Goal: Task Accomplishment & Management: Use online tool/utility

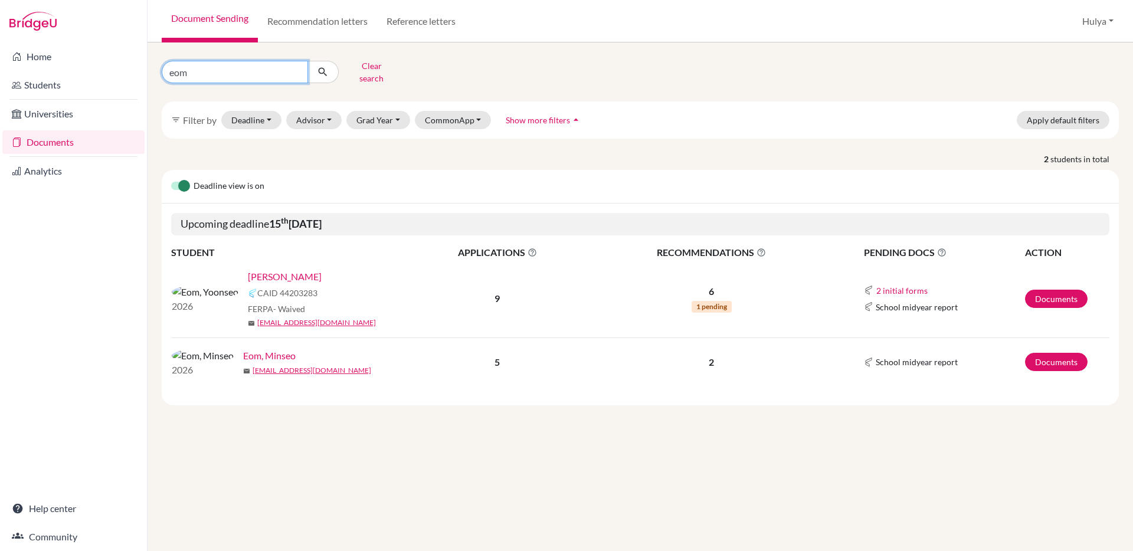
click at [202, 75] on input "eom" at bounding box center [235, 72] width 146 height 22
type input "rui"
click button "submit" at bounding box center [322, 72] width 31 height 22
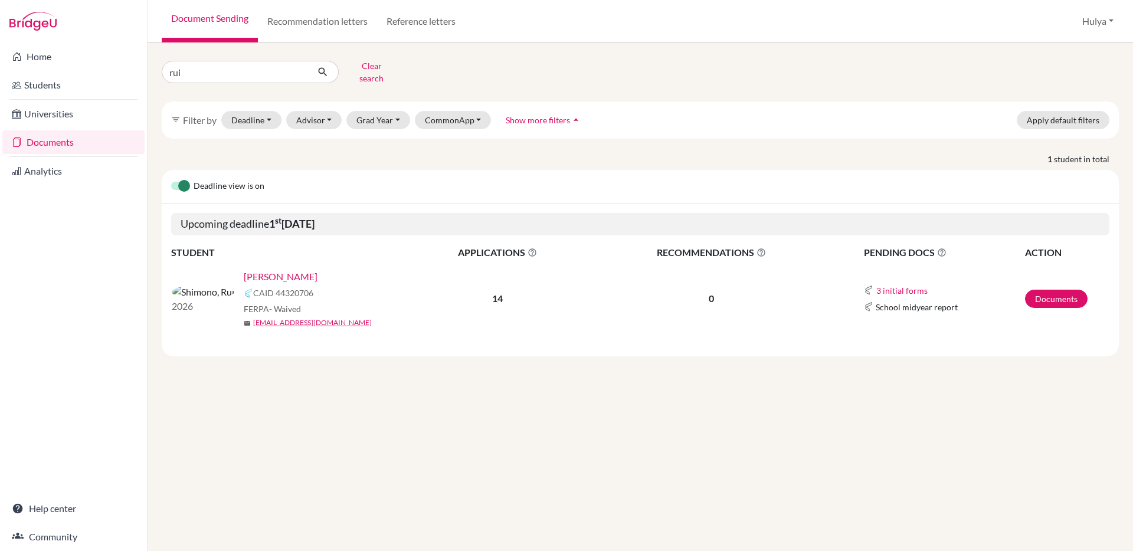
click at [244, 270] on link "[PERSON_NAME]" at bounding box center [281, 277] width 74 height 14
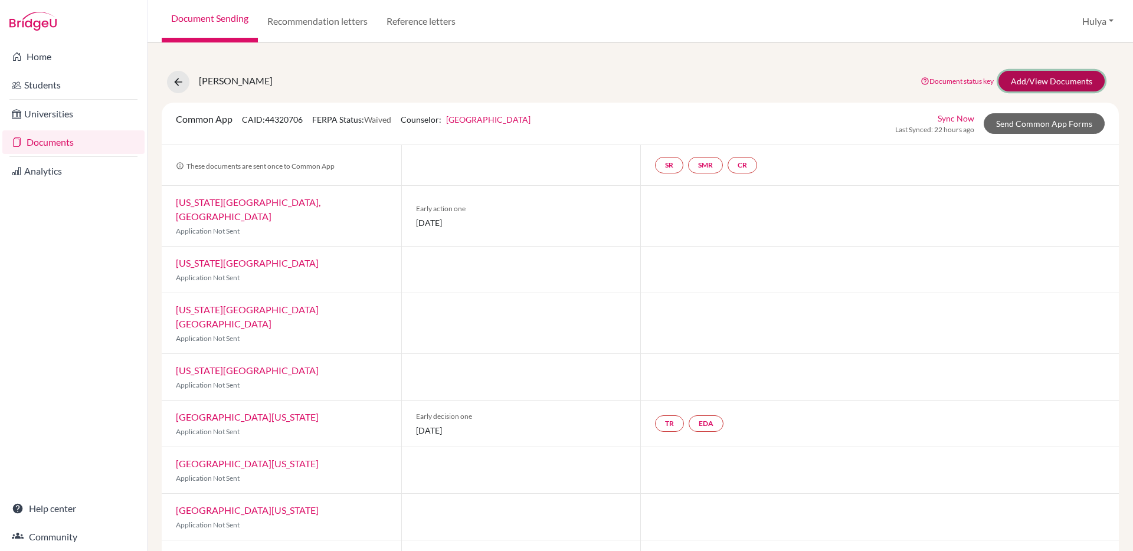
click at [1040, 82] on link "Add/View Documents" at bounding box center [1051, 81] width 106 height 21
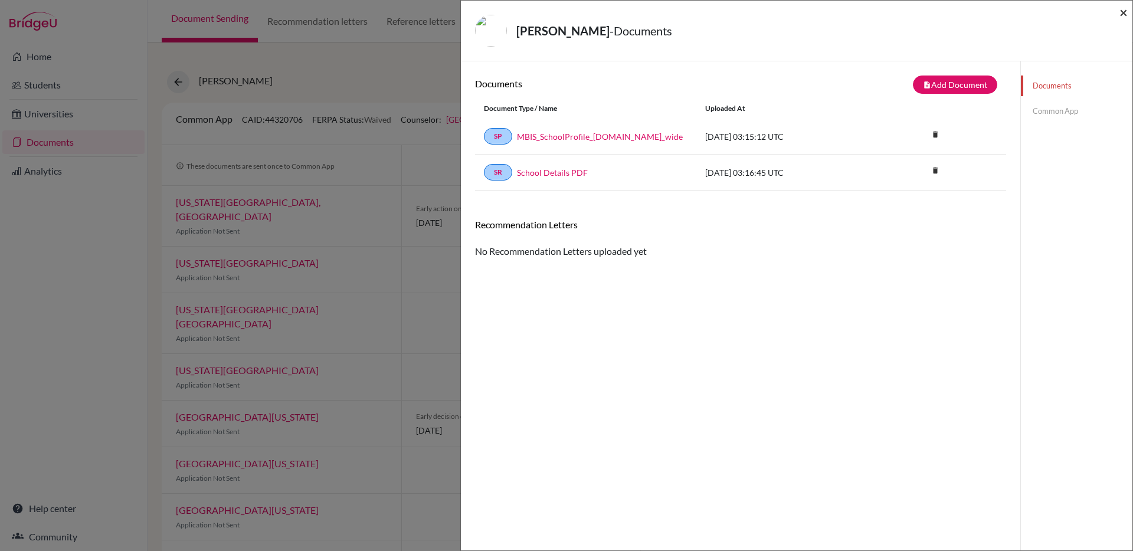
click at [1120, 15] on span "×" at bounding box center [1123, 12] width 8 height 17
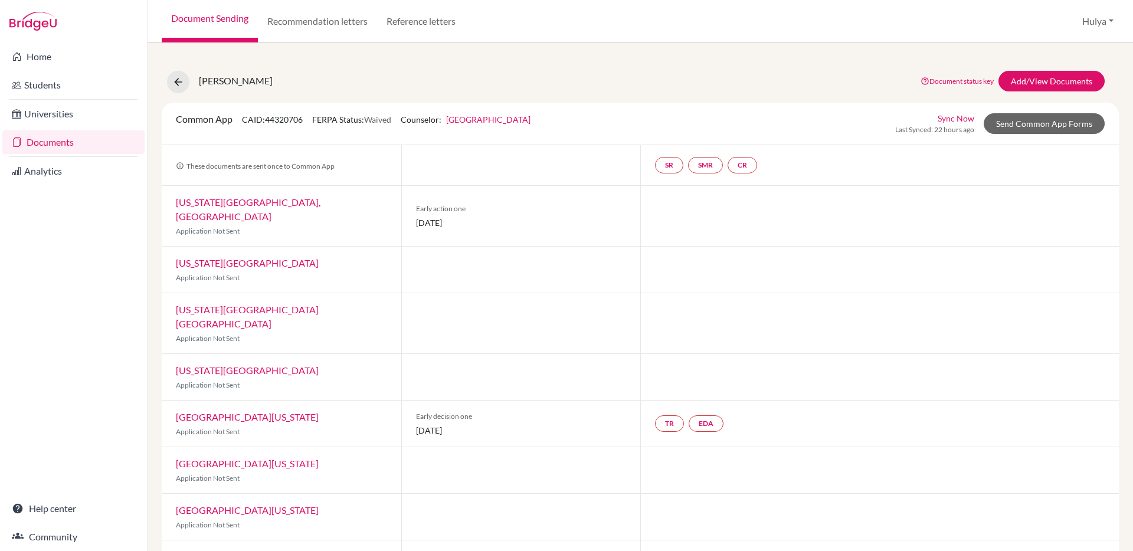
click at [238, 85] on span "[PERSON_NAME]" at bounding box center [236, 80] width 74 height 11
click at [174, 85] on icon at bounding box center [178, 82] width 12 height 12
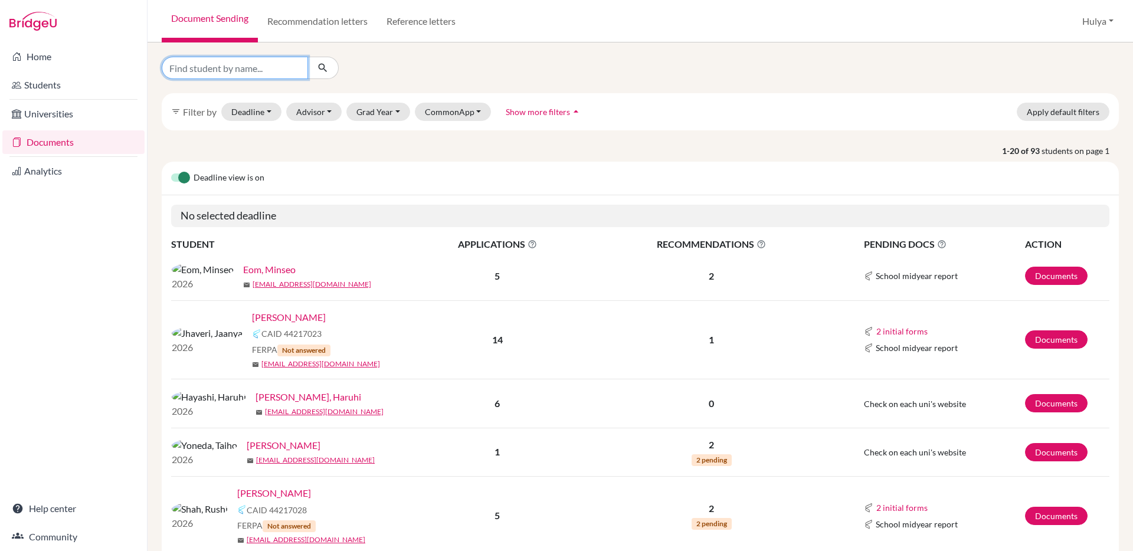
click at [242, 74] on input "Find student by name..." at bounding box center [235, 68] width 146 height 22
type input "rui"
click button "submit" at bounding box center [322, 68] width 31 height 22
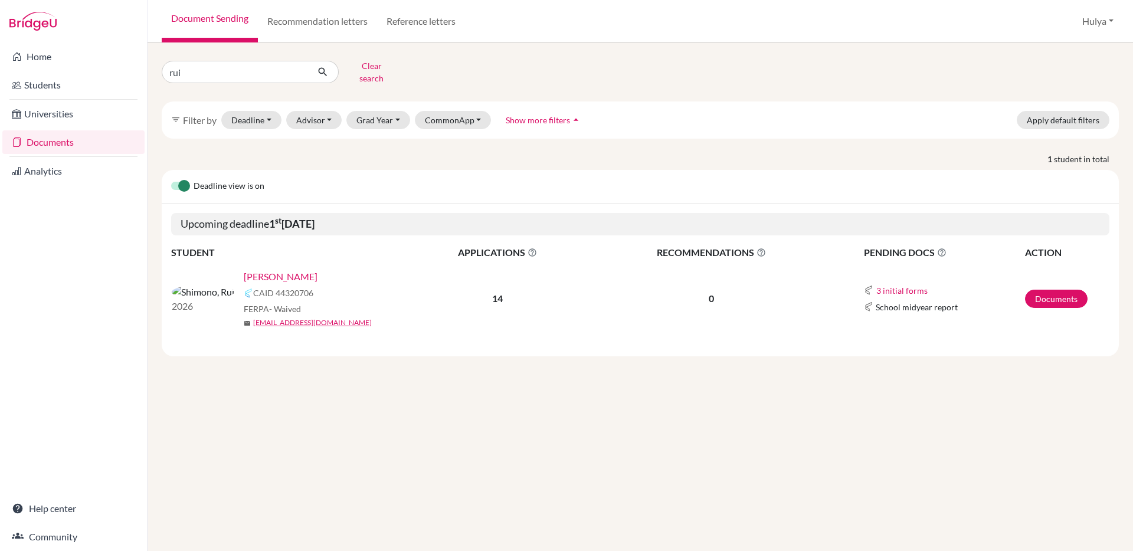
click at [244, 274] on link "[PERSON_NAME]" at bounding box center [281, 277] width 74 height 14
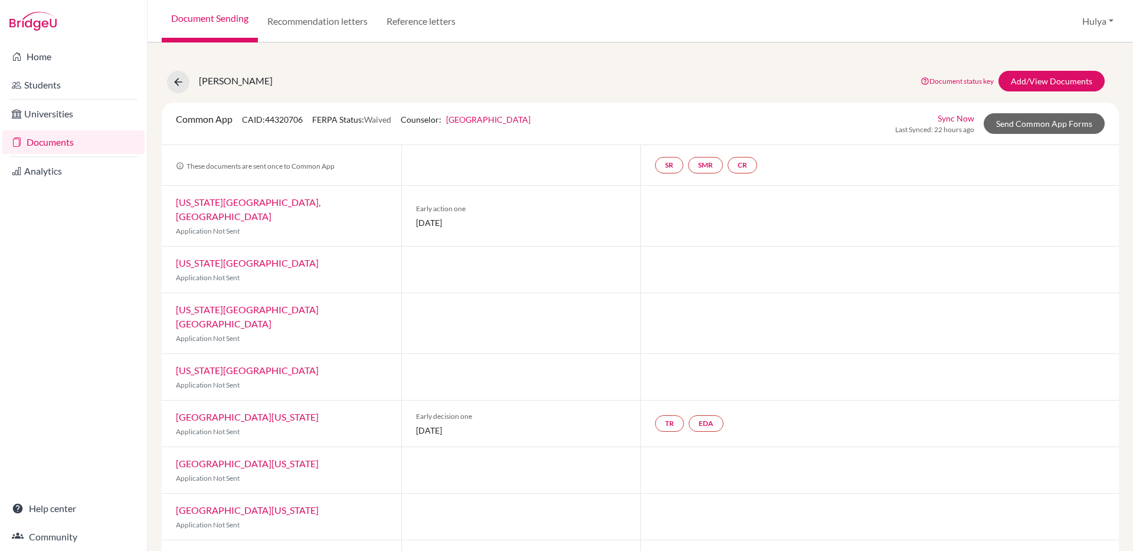
click at [242, 83] on span "[PERSON_NAME]" at bounding box center [236, 80] width 74 height 11
click at [194, 82] on img at bounding box center [194, 82] width 0 height 0
click at [53, 84] on link "Students" at bounding box center [73, 85] width 142 height 24
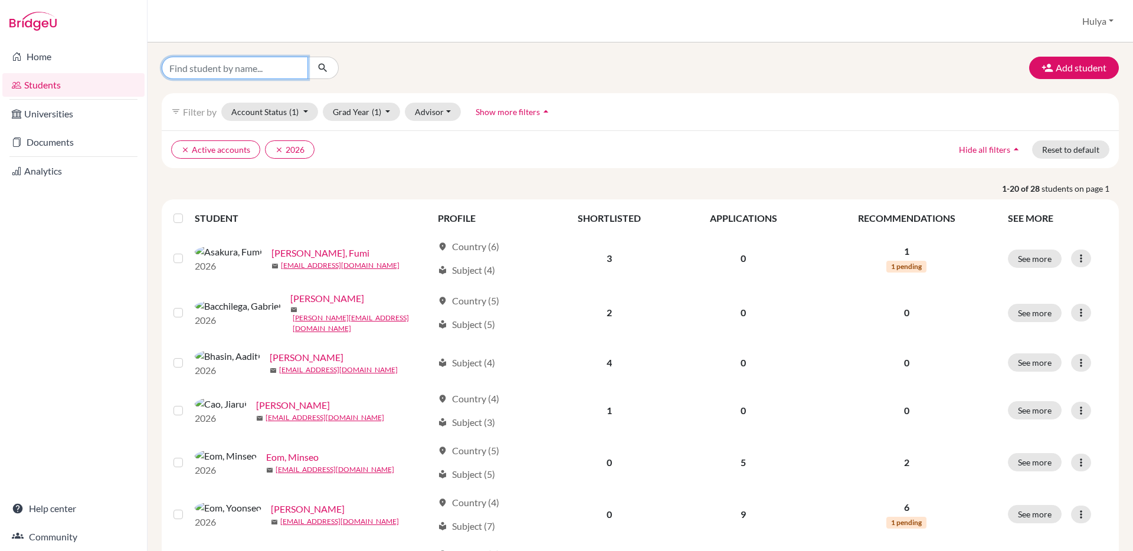
click at [237, 70] on input "Find student by name..." at bounding box center [235, 68] width 146 height 22
type input "rui"
click button "submit" at bounding box center [322, 68] width 31 height 22
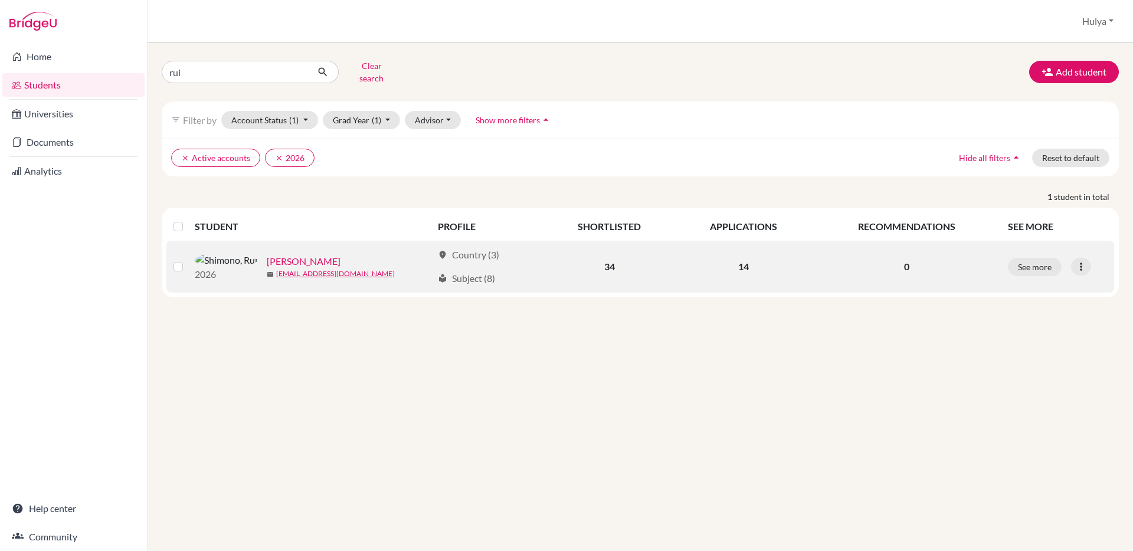
click at [267, 254] on link "[PERSON_NAME]" at bounding box center [304, 261] width 74 height 14
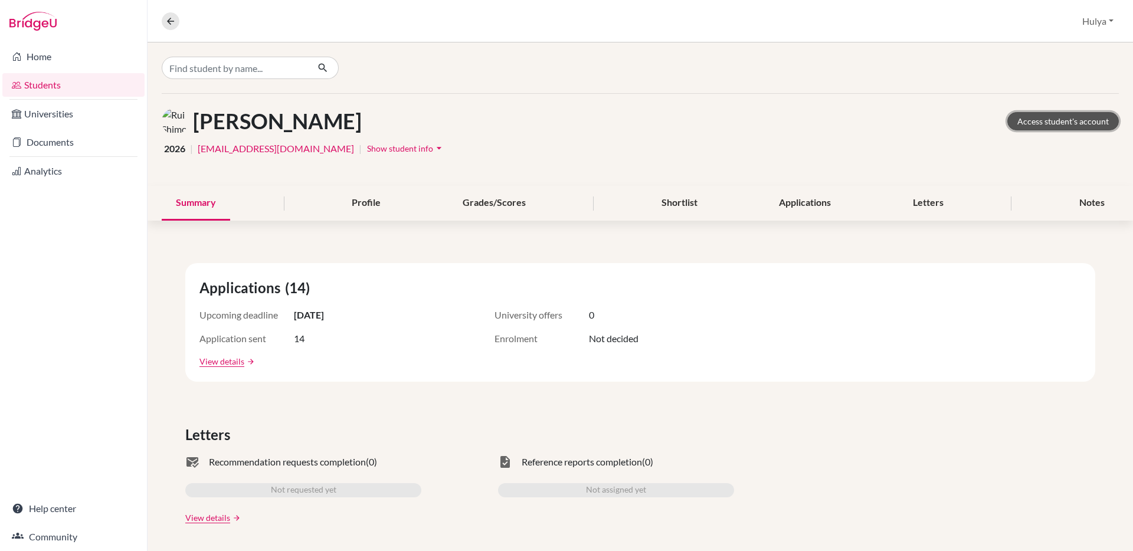
click at [1083, 122] on link "Access student's account" at bounding box center [1062, 121] width 111 height 18
